Goal: Feedback & Contribution: Contribute content

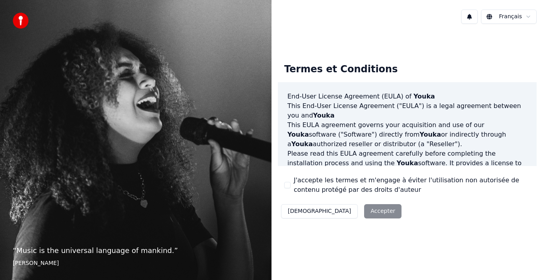
click at [287, 186] on button "J'accepte les termes et m'engage à éviter l'utilisation non autorisée de conten…" at bounding box center [287, 185] width 6 height 6
click at [364, 218] on button "Accepter" at bounding box center [382, 211] width 37 height 14
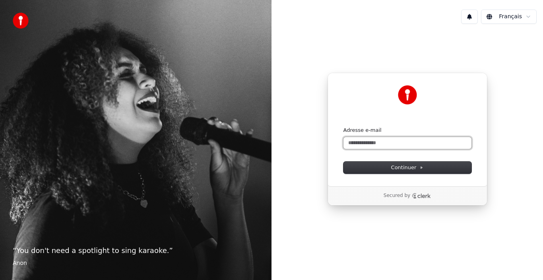
click at [413, 144] on input "Adresse e-mail" at bounding box center [407, 143] width 128 height 12
type input "**********"
click at [413, 147] on input "**********" at bounding box center [407, 143] width 128 height 12
click at [343, 127] on button "submit" at bounding box center [343, 127] width 0 height 0
type input "**********"
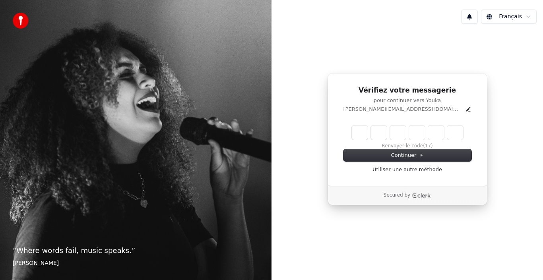
click at [360, 135] on input "Enter verification code" at bounding box center [407, 133] width 111 height 14
type input "******"
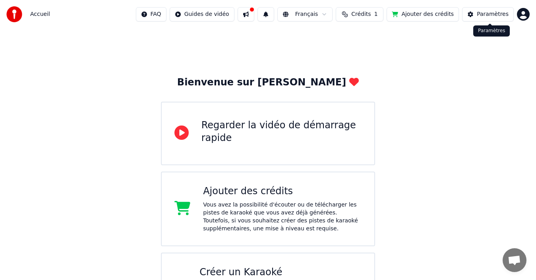
click at [254, 14] on button at bounding box center [246, 14] width 17 height 14
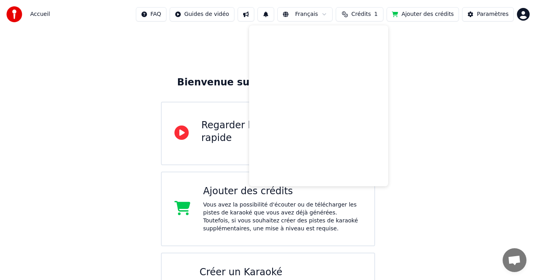
click at [213, 72] on div "Bienvenue sur Youka Regarder la vidéo de démarrage rapide Ajouter des crédits V…" at bounding box center [268, 178] width 536 height 299
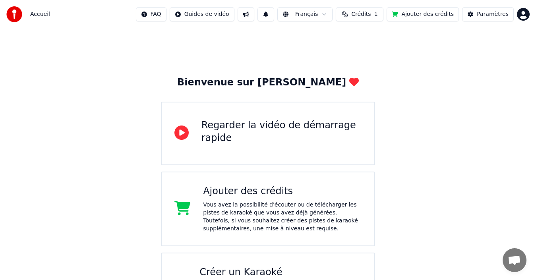
click at [532, 12] on div "Accueil FAQ Guides de vidéo Français Crédits 1 Ajouter des crédits Paramètres" at bounding box center [268, 14] width 536 height 29
click at [518, 16] on html "Accueil FAQ Guides de vidéo Français Crédits 1 Ajouter des crédits Paramètres B…" at bounding box center [268, 163] width 536 height 327
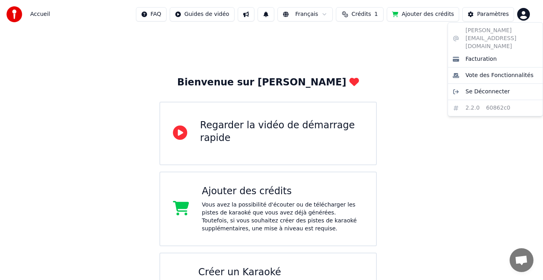
click at [10, 15] on html "Accueil FAQ Guides de vidéo Français Crédits 1 Ajouter des crédits Paramètres B…" at bounding box center [271, 163] width 543 height 327
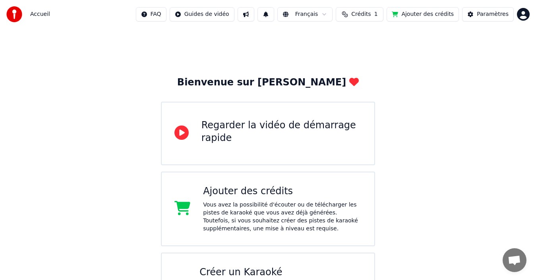
click at [37, 15] on span "Accueil" at bounding box center [40, 14] width 20 height 8
click at [0, 11] on div "Accueil FAQ Guides de vidéo Français Crédits 1 Ajouter des crédits Paramètres" at bounding box center [268, 14] width 536 height 29
click at [17, 14] on img at bounding box center [14, 14] width 16 height 16
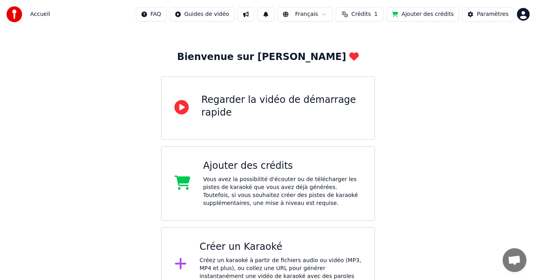
scroll to position [39, 0]
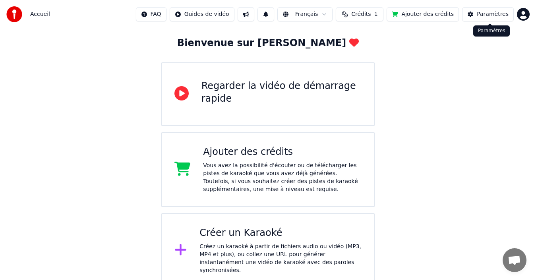
click at [493, 19] on button "Paramètres" at bounding box center [488, 14] width 52 height 14
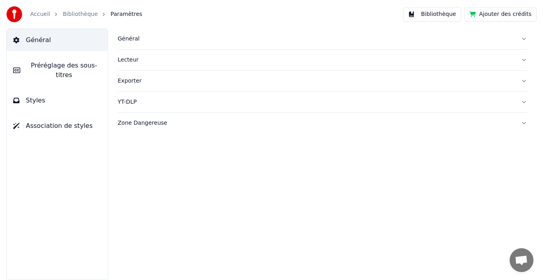
click at [444, 15] on button "Bibliothèque" at bounding box center [432, 14] width 58 height 14
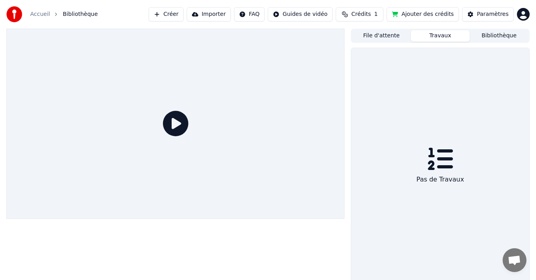
click at [450, 34] on button "Travaux" at bounding box center [440, 36] width 59 height 12
click at [384, 32] on button "File d'attente" at bounding box center [381, 36] width 59 height 12
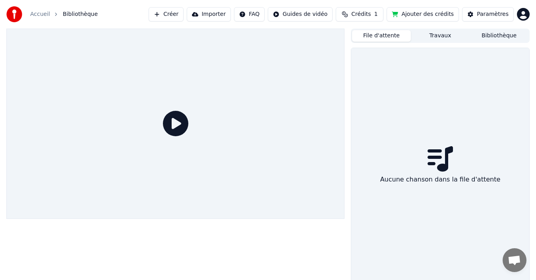
click at [493, 40] on button "Bibliothèque" at bounding box center [499, 36] width 59 height 12
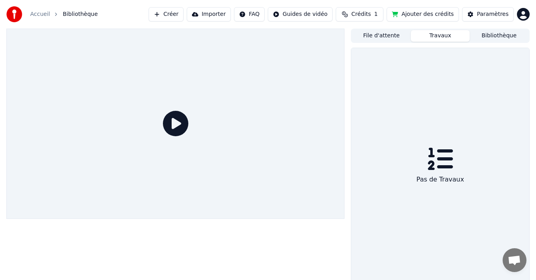
click at [445, 37] on button "Travaux" at bounding box center [440, 36] width 59 height 12
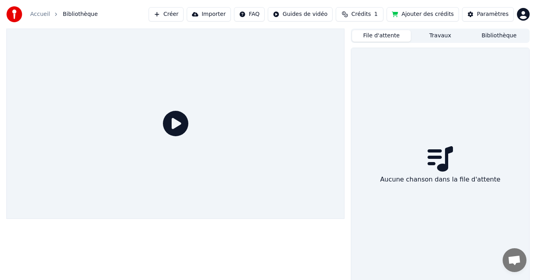
click at [392, 41] on button "File d'attente" at bounding box center [381, 36] width 59 height 12
click at [479, 34] on button "Bibliothèque" at bounding box center [499, 36] width 59 height 12
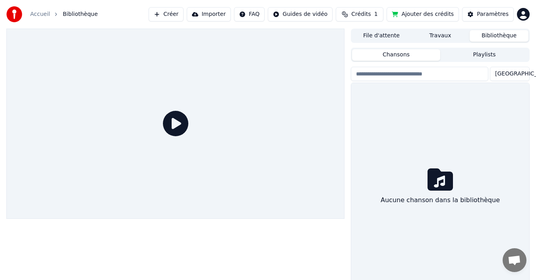
click at [518, 17] on html "Accueil Bibliothèque Créer Importer FAQ Guides de vidéo Crédits 1 Ajouter des c…" at bounding box center [268, 140] width 536 height 280
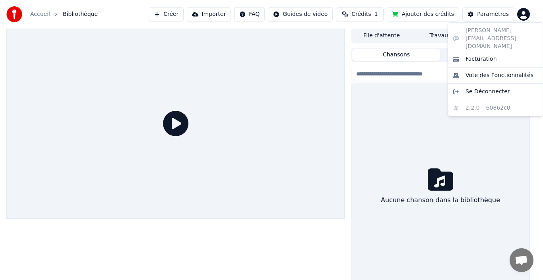
click at [114, 13] on html "Accueil Bibliothèque Créer Importer FAQ Guides de vidéo Crédits 1 Ajouter des c…" at bounding box center [271, 140] width 543 height 280
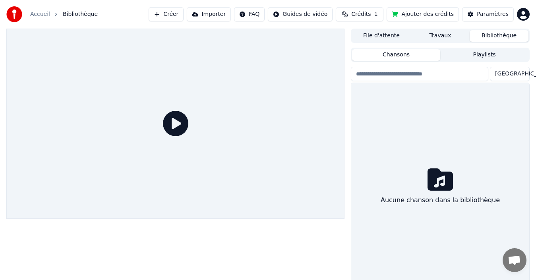
click at [179, 13] on button "Créer" at bounding box center [166, 14] width 35 height 14
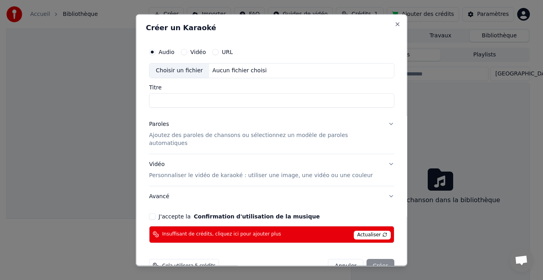
click at [390, 20] on div "Créer un Karaoké Audio Vidéo URL Choisir un fichier Aucun fichier choisi Titre …" at bounding box center [271, 140] width 271 height 252
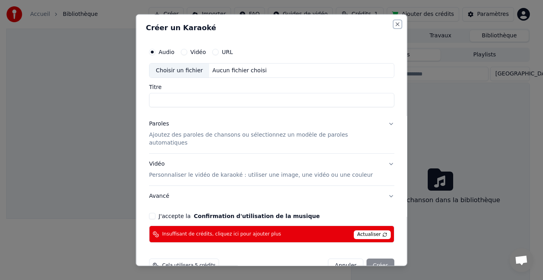
click at [394, 25] on button "Close" at bounding box center [397, 24] width 6 height 6
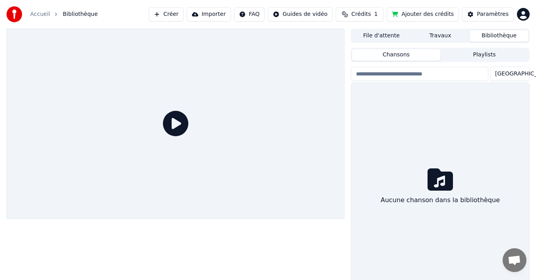
click at [231, 14] on button "Importer" at bounding box center [209, 14] width 44 height 14
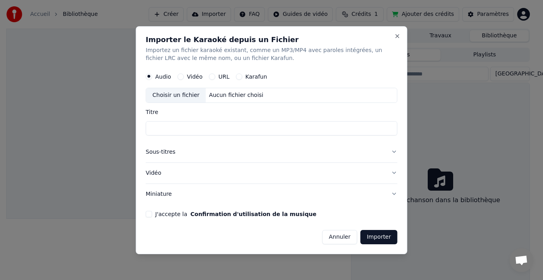
click at [222, 74] on label "URL" at bounding box center [223, 77] width 11 height 6
click at [215, 74] on button "URL" at bounding box center [212, 76] width 6 height 6
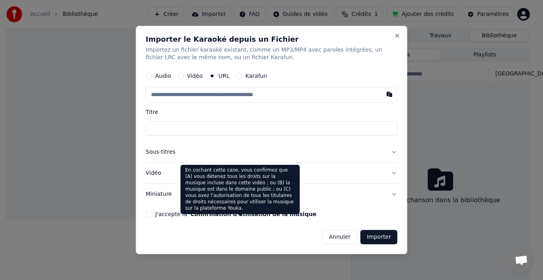
click at [218, 97] on input "text" at bounding box center [271, 95] width 251 height 16
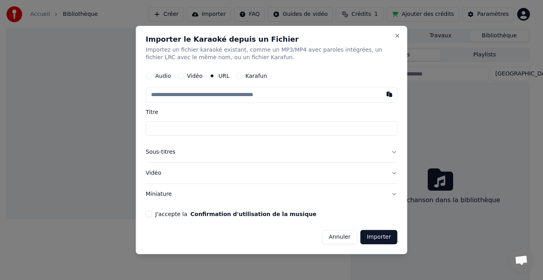
paste input "**********"
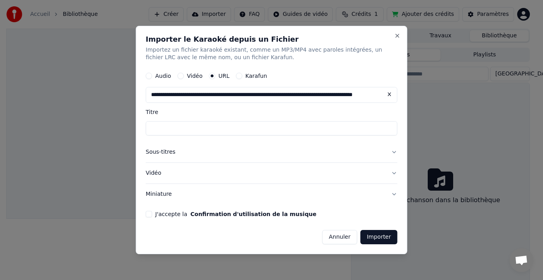
scroll to position [0, 54]
type input "**********"
click at [169, 123] on input "Titre" at bounding box center [271, 129] width 251 height 14
type input "**********"
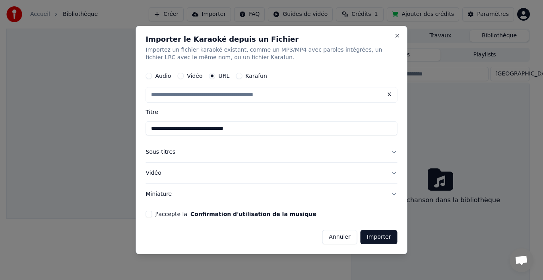
scroll to position [0, 0]
click at [173, 154] on button "Sous-titres" at bounding box center [271, 152] width 251 height 21
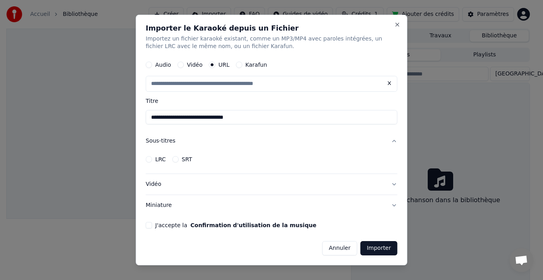
click at [176, 162] on div "SRT" at bounding box center [182, 159] width 20 height 6
click at [173, 159] on button "SRT" at bounding box center [175, 159] width 6 height 6
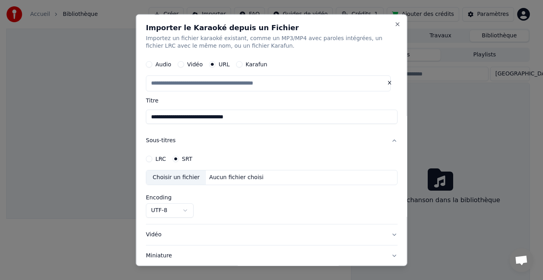
click at [156, 186] on div "**********" at bounding box center [271, 194] width 251 height 48
click at [152, 161] on div "LRC" at bounding box center [156, 159] width 20 height 6
click at [149, 159] on button "LRC" at bounding box center [149, 159] width 6 height 6
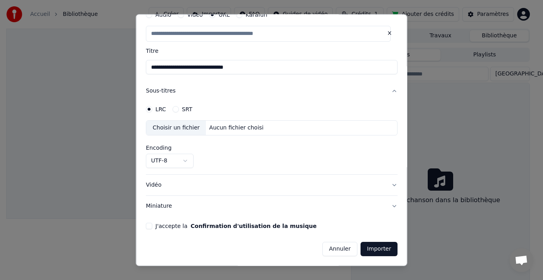
click at [387, 182] on button "Vidéo" at bounding box center [271, 185] width 251 height 21
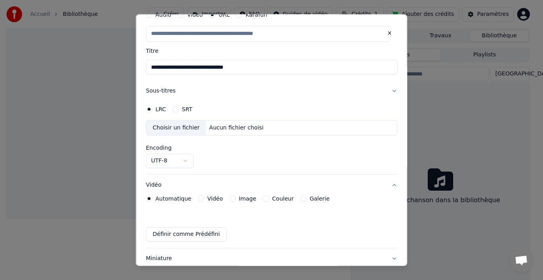
scroll to position [29, 0]
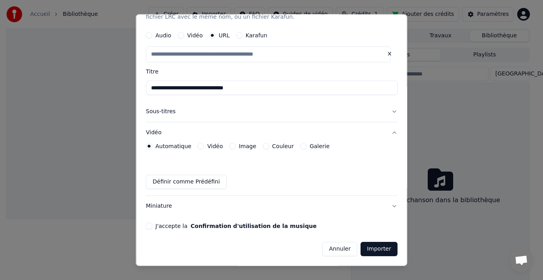
click at [266, 145] on div "Couleur" at bounding box center [277, 146] width 31 height 6
click at [262, 145] on button "Couleur" at bounding box center [265, 146] width 6 height 6
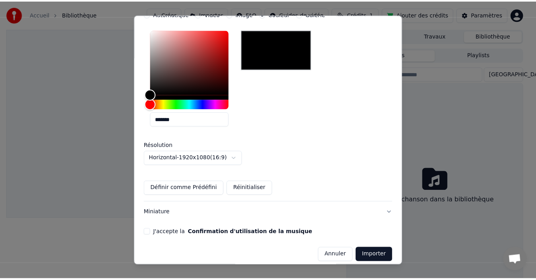
scroll to position [168, 0]
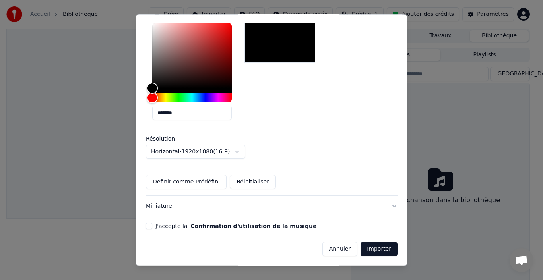
click at [146, 226] on button "J'accepte la Confirmation d'utilisation de la musique" at bounding box center [149, 226] width 6 height 6
click at [367, 244] on button "Importer" at bounding box center [378, 249] width 37 height 14
type input "**********"
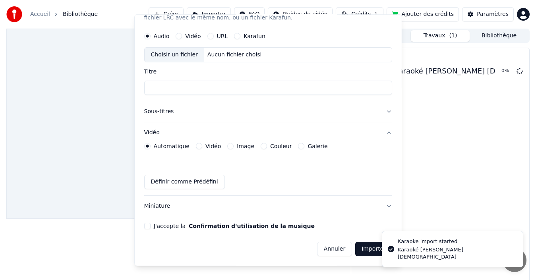
scroll to position [0, 0]
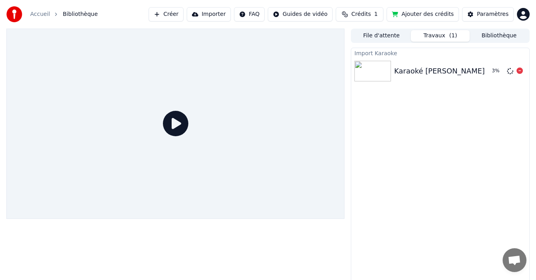
click at [431, 75] on div "Karaoké [PERSON_NAME] [DEMOGRAPHIC_DATA]" at bounding box center [481, 71] width 174 height 11
click at [470, 64] on div "Karaoké [PERSON_NAME] [DEMOGRAPHIC_DATA] Jouer" at bounding box center [440, 71] width 178 height 27
click at [501, 72] on button "Jouer" at bounding box center [499, 71] width 28 height 14
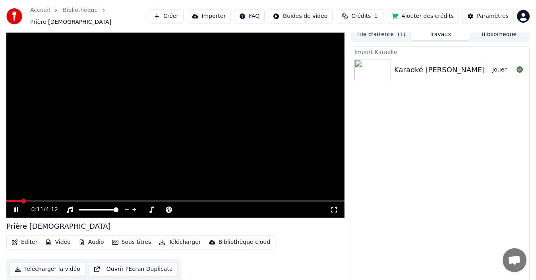
scroll to position [6, 0]
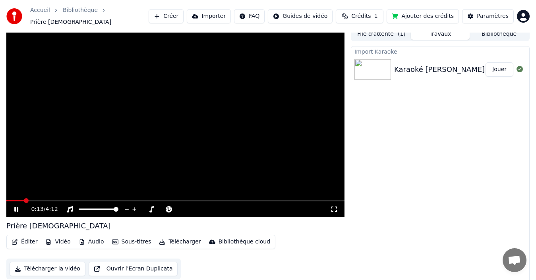
click at [16, 208] on icon at bounding box center [22, 209] width 18 height 6
click at [23, 242] on button "Éditer" at bounding box center [24, 241] width 32 height 11
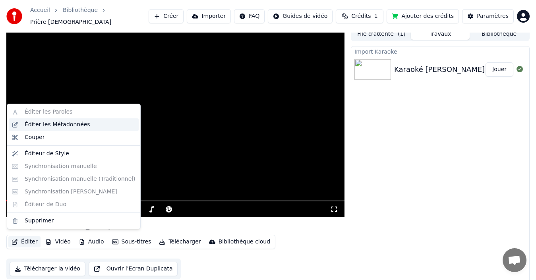
click at [15, 124] on div "Éditer les Métadonnées" at bounding box center [74, 124] width 130 height 13
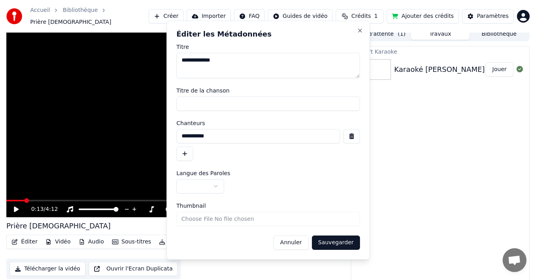
click at [52, 133] on html "**********" at bounding box center [268, 134] width 536 height 280
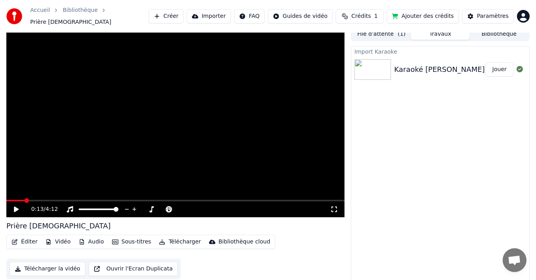
click at [24, 237] on button "Éditer" at bounding box center [24, 241] width 32 height 11
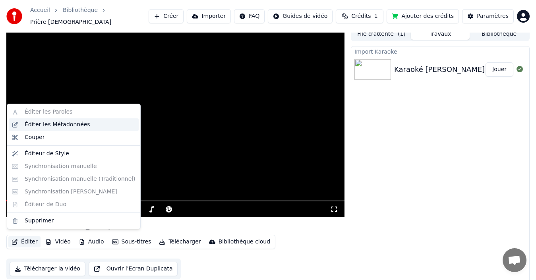
click at [61, 125] on div "Éditer les Métadonnées" at bounding box center [58, 125] width 66 height 8
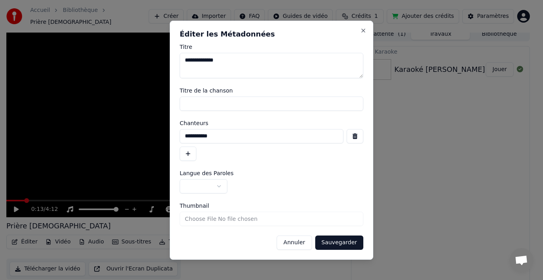
click at [209, 102] on input "Titre de la chanson" at bounding box center [272, 104] width 184 height 14
click at [204, 183] on button "button" at bounding box center [204, 186] width 48 height 14
click at [219, 183] on button "button" at bounding box center [204, 186] width 48 height 14
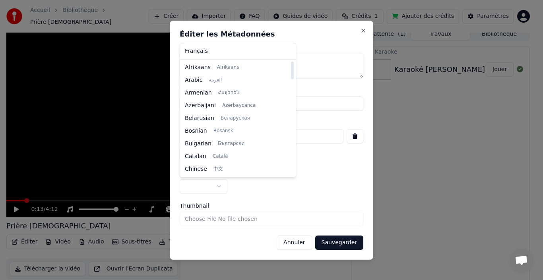
select select "**"
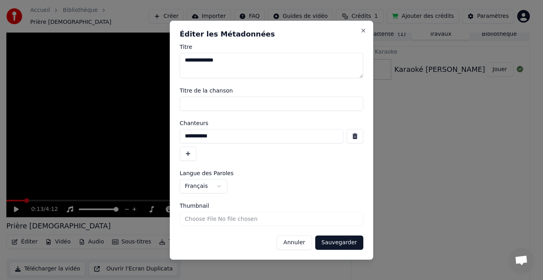
click at [197, 217] on input "Thumbnail" at bounding box center [272, 219] width 184 height 14
click at [348, 242] on button "Sauvegarder" at bounding box center [339, 243] width 48 height 14
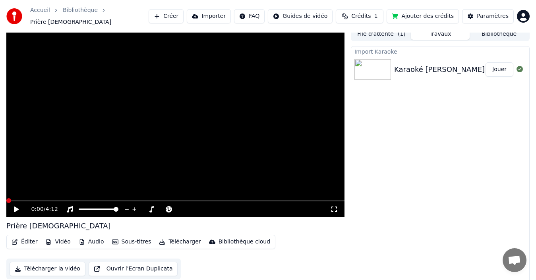
click at [132, 239] on button "Sous-titres" at bounding box center [132, 241] width 46 height 11
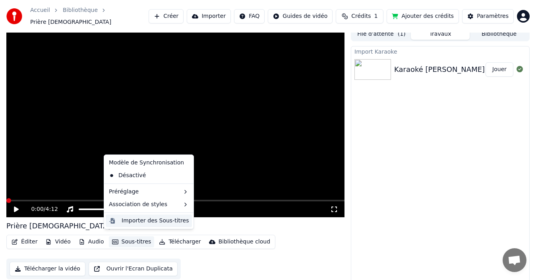
click at [126, 219] on div "Importer des Sous-titres" at bounding box center [155, 221] width 67 height 8
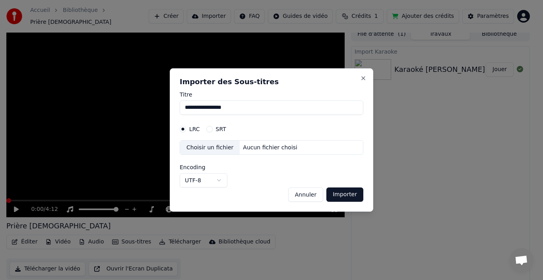
click at [218, 128] on label "SRT" at bounding box center [221, 129] width 10 height 6
click at [213, 128] on button "SRT" at bounding box center [209, 129] width 6 height 6
click at [225, 146] on div "Choisir un fichier" at bounding box center [210, 148] width 60 height 14
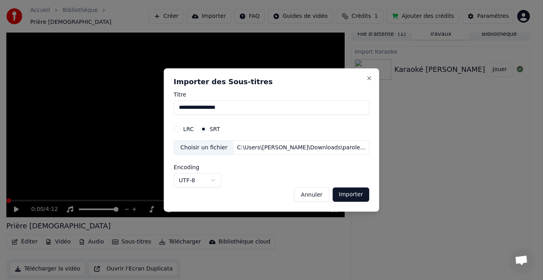
click at [343, 196] on button "Importer" at bounding box center [350, 195] width 37 height 14
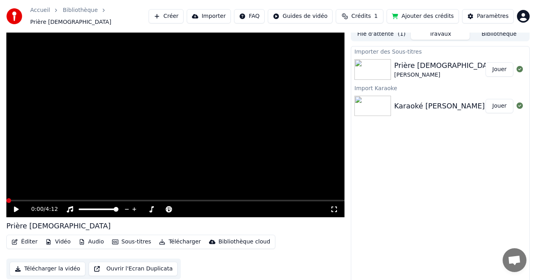
click at [18, 206] on icon at bounding box center [22, 209] width 18 height 6
click at [26, 240] on button "Éditer" at bounding box center [24, 241] width 32 height 11
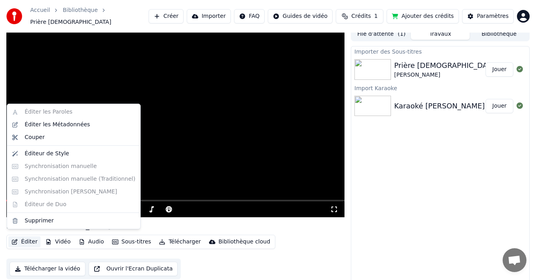
click at [26, 239] on button "Éditer" at bounding box center [24, 241] width 32 height 11
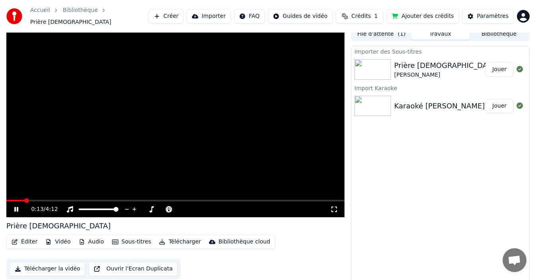
click at [19, 206] on icon at bounding box center [22, 209] width 18 height 6
click at [149, 238] on div "Éditer Vidéo Audio Sous-titres Télécharger Bibliothèque cloud" at bounding box center [140, 242] width 269 height 14
click at [114, 239] on icon "button" at bounding box center [115, 242] width 6 height 6
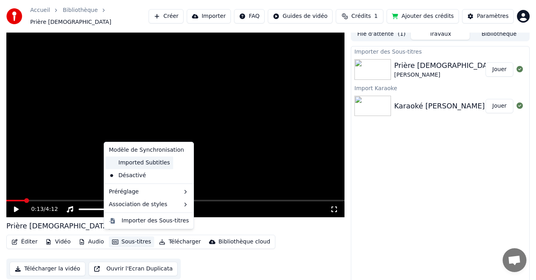
click at [138, 166] on div "Imported Subtitles" at bounding box center [140, 163] width 68 height 13
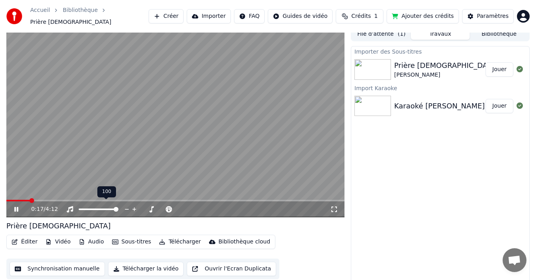
click at [14, 207] on icon at bounding box center [22, 209] width 18 height 6
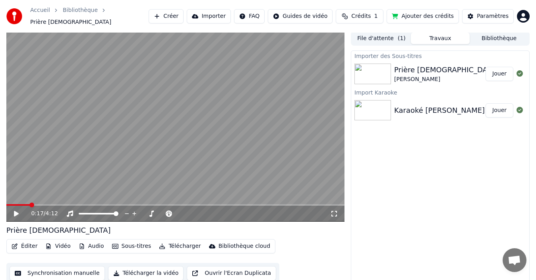
scroll to position [0, 0]
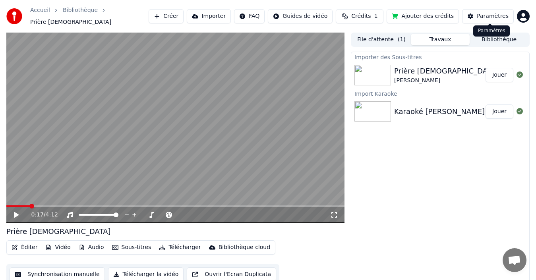
click at [489, 16] on div "Paramètres" at bounding box center [493, 16] width 32 height 8
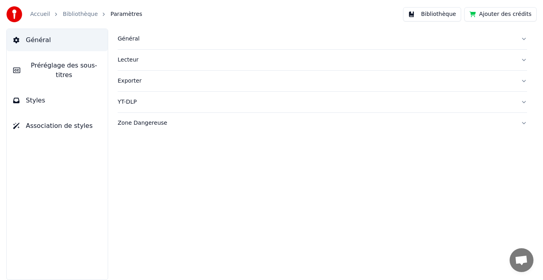
click at [92, 97] on button "Styles" at bounding box center [57, 100] width 101 height 22
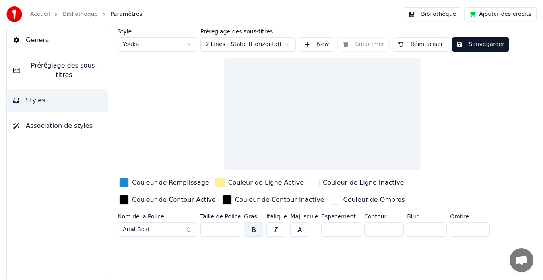
click at [85, 120] on button "Association de styles" at bounding box center [57, 126] width 101 height 22
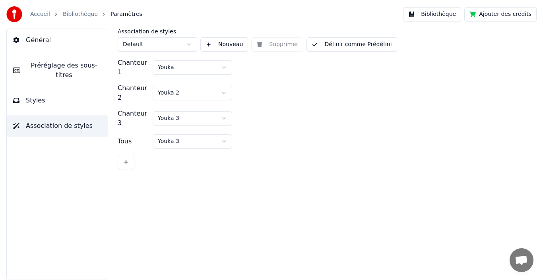
click at [63, 11] on link "Bibliothèque" at bounding box center [80, 14] width 35 height 8
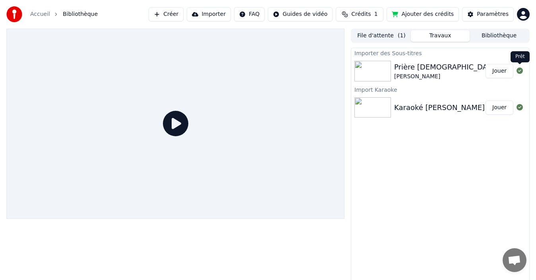
click at [519, 73] on icon at bounding box center [519, 71] width 6 height 6
click at [449, 53] on div "Importer des Sous-titres" at bounding box center [440, 53] width 178 height 10
click at [441, 76] on div "Prière [DEMOGRAPHIC_DATA] [PERSON_NAME]" at bounding box center [439, 71] width 91 height 19
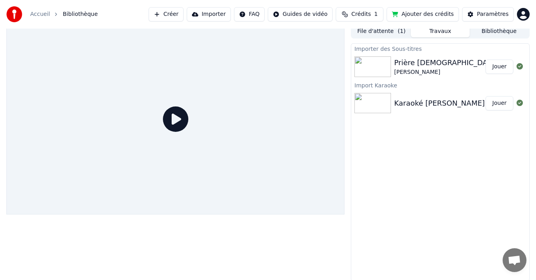
scroll to position [6, 0]
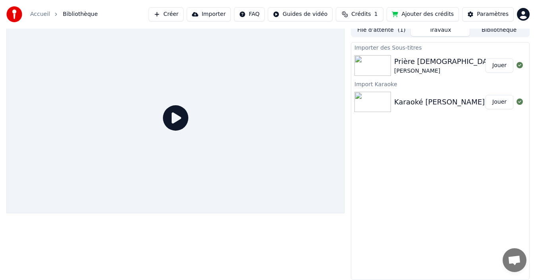
click at [453, 106] on div "Karaoké [PERSON_NAME] [DEMOGRAPHIC_DATA]" at bounding box center [481, 102] width 174 height 11
click at [493, 103] on button "Jouer" at bounding box center [499, 102] width 28 height 14
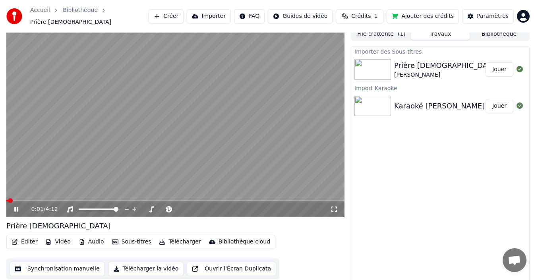
click at [15, 207] on icon at bounding box center [16, 209] width 4 height 5
click at [17, 207] on icon at bounding box center [16, 210] width 5 height 6
click at [87, 262] on button "Synchronisation manuelle" at bounding box center [57, 269] width 95 height 14
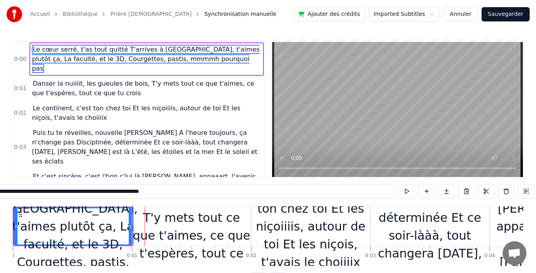
click at [115, 48] on span "Le cœur serré, t'as tout quitté T'arrives à [GEOGRAPHIC_DATA], t'aimes plutôt ç…" at bounding box center [146, 59] width 228 height 28
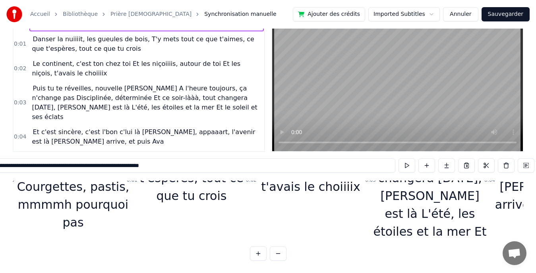
scroll to position [37, 0]
click at [282, 254] on button at bounding box center [278, 253] width 17 height 14
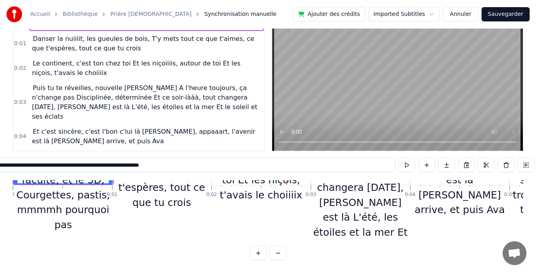
click at [281, 254] on button at bounding box center [278, 253] width 17 height 14
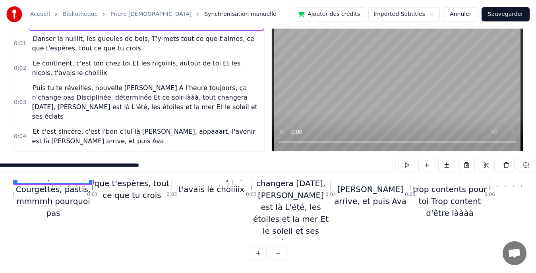
click at [281, 254] on button at bounding box center [278, 253] width 17 height 14
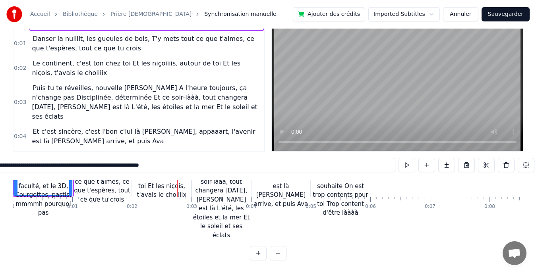
scroll to position [5, 0]
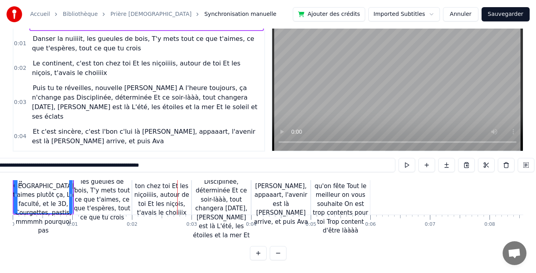
click at [281, 254] on button at bounding box center [278, 253] width 17 height 14
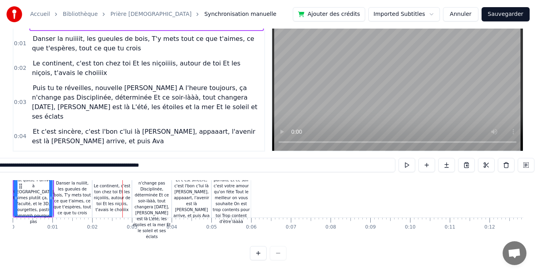
scroll to position [0, 0]
click at [259, 253] on button at bounding box center [258, 253] width 17 height 14
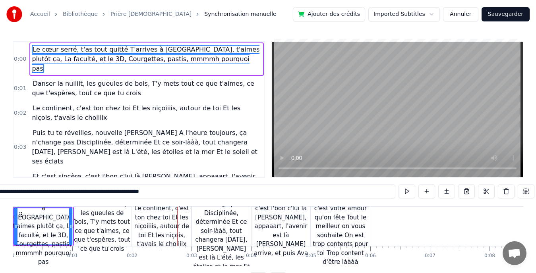
click at [114, 49] on span "Le cœur serré, t'as tout quitté T'arrives à [GEOGRAPHIC_DATA], t'aimes plutôt ç…" at bounding box center [146, 59] width 228 height 28
drag, startPoint x: 29, startPoint y: 195, endPoint x: 0, endPoint y: 194, distance: 29.4
click at [0, 194] on input "**********" at bounding box center [139, 191] width 512 height 14
click at [27, 197] on input "**********" at bounding box center [139, 191] width 512 height 14
click at [87, 51] on span "Le cœur serré, t'as tout quitté T'arrives à [GEOGRAPHIC_DATA], t'aimes plutôt ç…" at bounding box center [146, 59] width 228 height 28
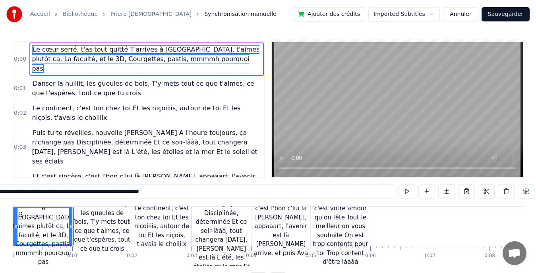
click at [87, 51] on span "Le cœur serré, t'as tout quitté T'arrives à [GEOGRAPHIC_DATA], t'aimes plutôt ç…" at bounding box center [146, 59] width 228 height 28
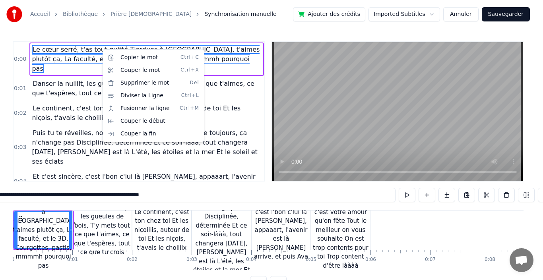
click at [100, 53] on html "Accueil Bibliothèque Prière païenne Synchronisation manuelle Ajouter des crédit…" at bounding box center [271, 151] width 543 height 303
click at [108, 46] on span "Le cœur serré, t'as tout quitté T'arrives à [GEOGRAPHIC_DATA], t'aimes plutôt ç…" at bounding box center [146, 59] width 228 height 28
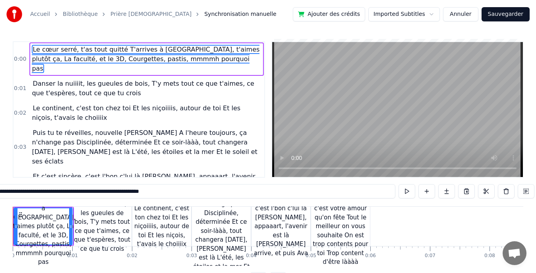
click at [114, 52] on span "Le cœur serré, t'as tout quitté T'arrives à [GEOGRAPHIC_DATA], t'aimes plutôt ç…" at bounding box center [146, 59] width 228 height 28
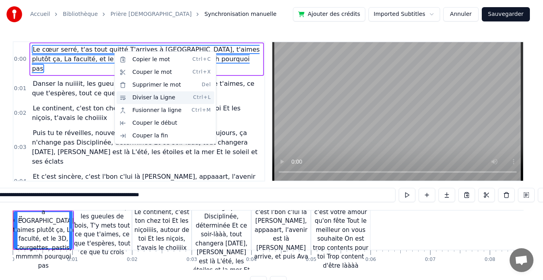
click at [137, 99] on div "Diviser la Ligne Ctrl+L" at bounding box center [165, 97] width 98 height 13
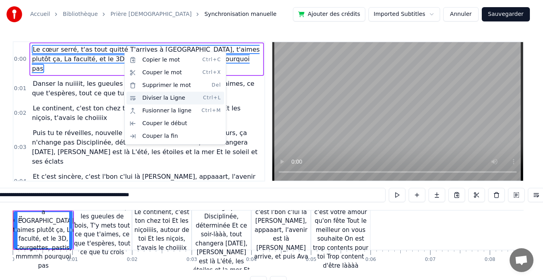
click at [163, 97] on div "Diviser la Ligne Ctrl+L" at bounding box center [175, 98] width 98 height 13
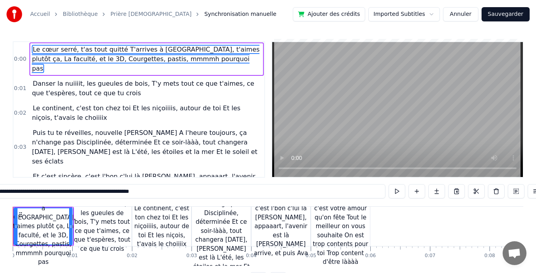
click at [217, 60] on span "Le cœur serré, t'as tout quitté T'arrives à [GEOGRAPHIC_DATA], t'aimes plutôt ç…" at bounding box center [146, 59] width 229 height 29
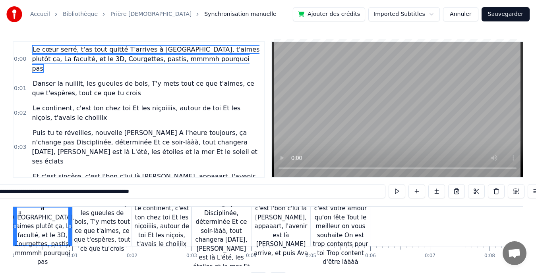
click at [220, 49] on span "Le cœur serré, t'as tout quitté T'arrives à [GEOGRAPHIC_DATA], t'aimes plutôt ç…" at bounding box center [146, 59] width 228 height 28
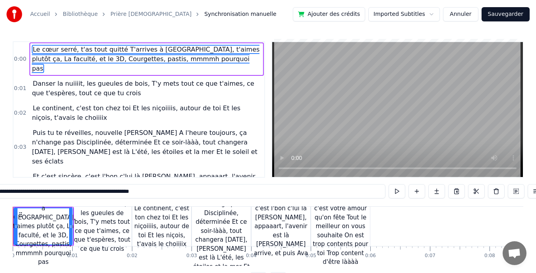
click at [32, 194] on input "**********" at bounding box center [129, 191] width 512 height 14
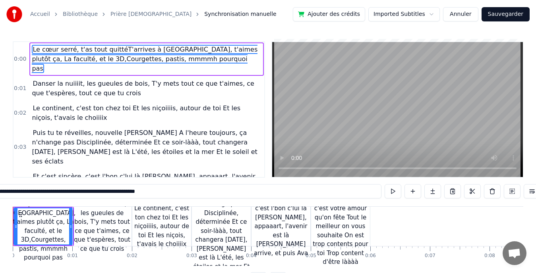
drag, startPoint x: 29, startPoint y: 195, endPoint x: 0, endPoint y: 186, distance: 30.9
click at [0, 186] on div "Accueil Bibliothèque Prière païenne Synchronisation manuelle Ajouter des crédit…" at bounding box center [268, 143] width 536 height 287
click at [10, 195] on input "**********" at bounding box center [129, 191] width 505 height 14
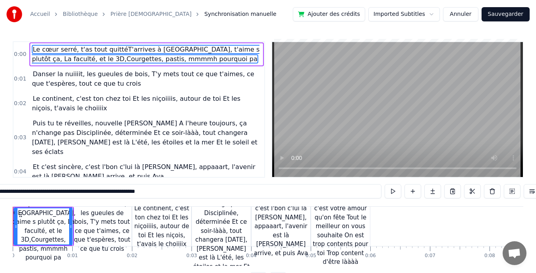
drag, startPoint x: 506, startPoint y: 204, endPoint x: 542, endPoint y: 199, distance: 36.9
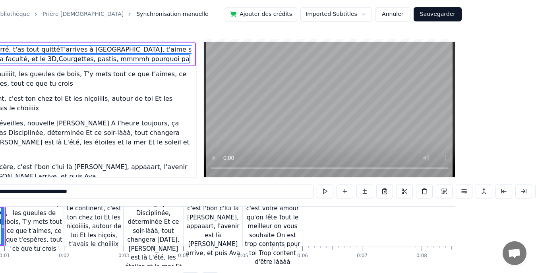
scroll to position [0, 80]
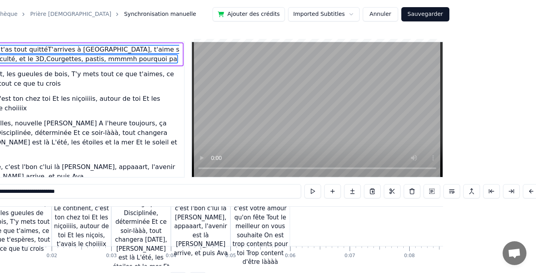
drag, startPoint x: 497, startPoint y: 219, endPoint x: 542, endPoint y: 226, distance: 45.4
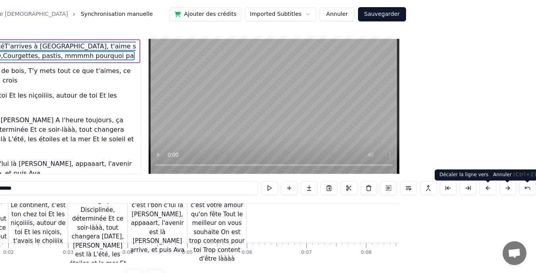
click at [525, 188] on button at bounding box center [527, 188] width 17 height 14
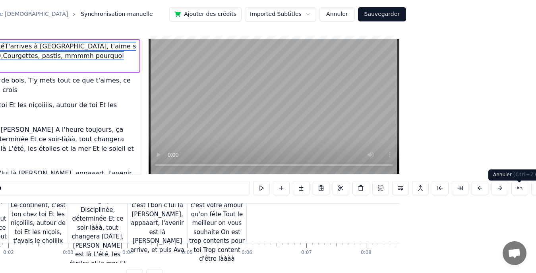
click at [524, 195] on button at bounding box center [519, 188] width 17 height 14
click at [524, 195] on button at bounding box center [521, 188] width 17 height 14
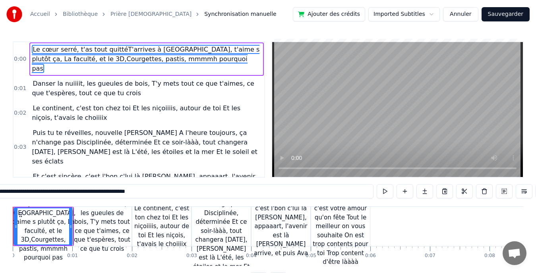
drag, startPoint x: 484, startPoint y: 222, endPoint x: 0, endPoint y: 212, distance: 484.0
drag, startPoint x: 15, startPoint y: 176, endPoint x: 0, endPoint y: 180, distance: 15.5
drag, startPoint x: 29, startPoint y: 199, endPoint x: 0, endPoint y: 192, distance: 29.5
click at [7, 188] on input "**********" at bounding box center [119, 191] width 508 height 14
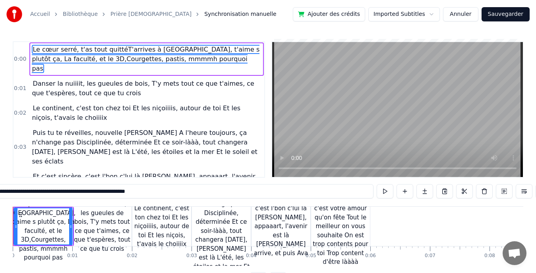
drag, startPoint x: 15, startPoint y: 197, endPoint x: 20, endPoint y: 197, distance: 5.2
click at [15, 197] on input "**********" at bounding box center [119, 191] width 508 height 14
click at [49, 195] on input "**********" at bounding box center [119, 191] width 508 height 14
type input "**********"
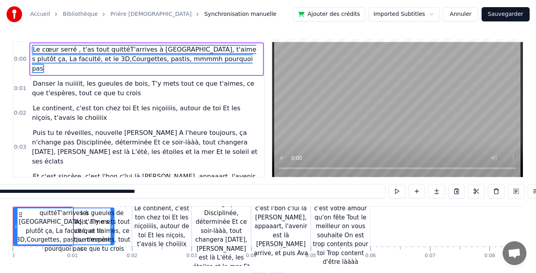
drag, startPoint x: 70, startPoint y: 226, endPoint x: 112, endPoint y: 226, distance: 41.3
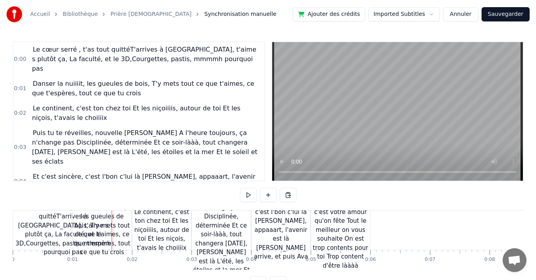
click at [126, 224] on div "Danser la nuiiiit, les gueules de bois, T'y mets tout ce que t'aimes, ce que t'…" at bounding box center [102, 230] width 59 height 54
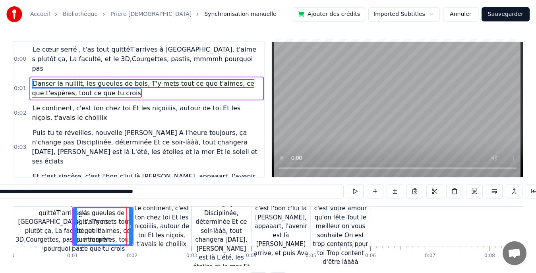
click at [73, 59] on span "Le cœur serré , t'as tout quittéT'arrives à [GEOGRAPHIC_DATA], t'aime s plutôt …" at bounding box center [144, 59] width 224 height 28
type input "**********"
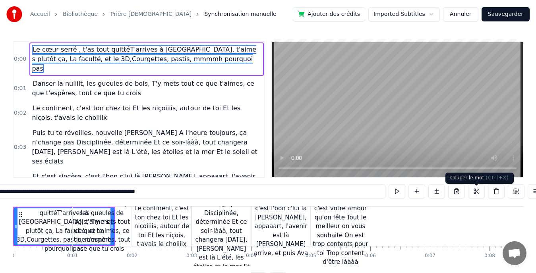
click at [475, 190] on button at bounding box center [476, 191] width 17 height 14
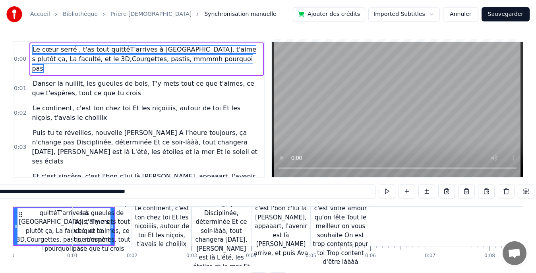
click at [475, 190] on div "**********" at bounding box center [268, 191] width 810 height 14
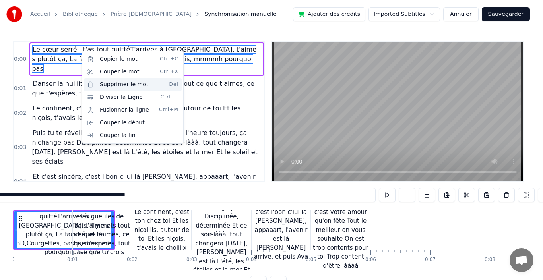
click at [127, 88] on div "Supprimer le mot Del" at bounding box center [133, 84] width 98 height 13
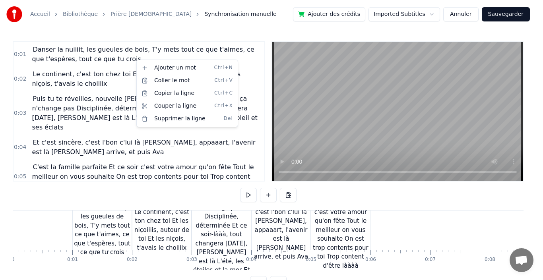
click at [111, 48] on html "Accueil Bibliothèque Prière païenne Synchronisation manuelle Ajouter des crédit…" at bounding box center [271, 151] width 543 height 303
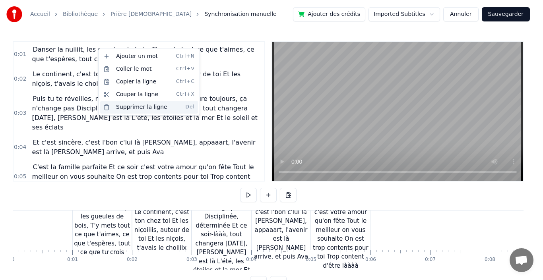
click at [130, 107] on div "Supprimer la ligne Del" at bounding box center [149, 107] width 98 height 13
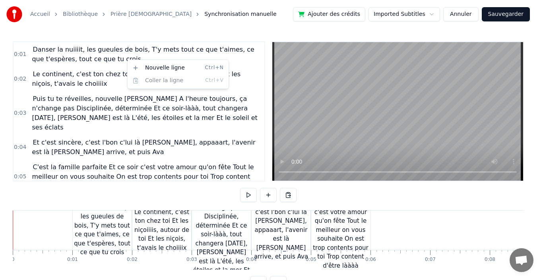
click at [126, 111] on span "Puis tu te réveilles, nouvelle [PERSON_NAME] A l'heure toujours, ça n'change pa…" at bounding box center [144, 113] width 225 height 38
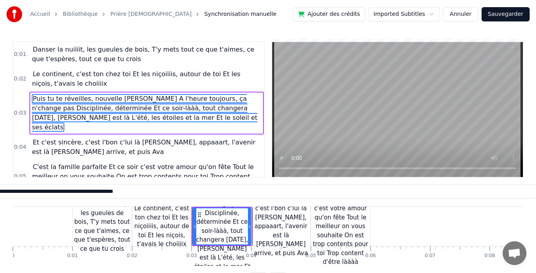
click at [392, 14] on html "Accueil Bibliothèque Prière païenne Synchronisation manuelle Ajouter des crédit…" at bounding box center [268, 150] width 536 height 300
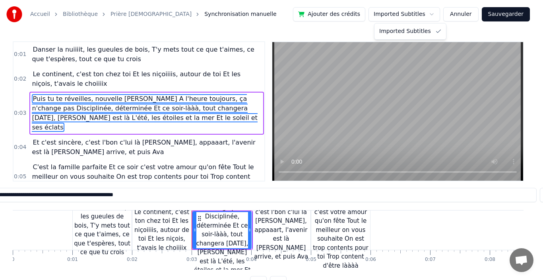
click at [392, 14] on html "Accueil Bibliothèque Prière païenne Synchronisation manuelle Ajouter des crédit…" at bounding box center [271, 151] width 543 height 303
